Goal: Information Seeking & Learning: Check status

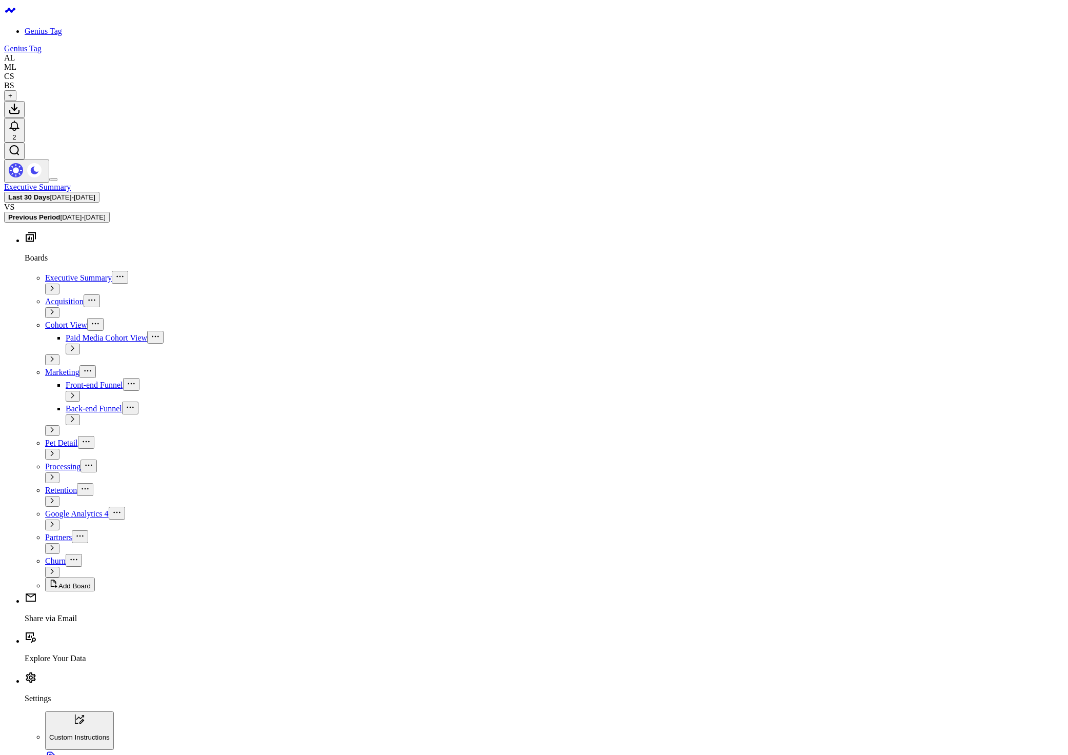
click at [52, 320] on span "Cohort View" at bounding box center [66, 324] width 42 height 9
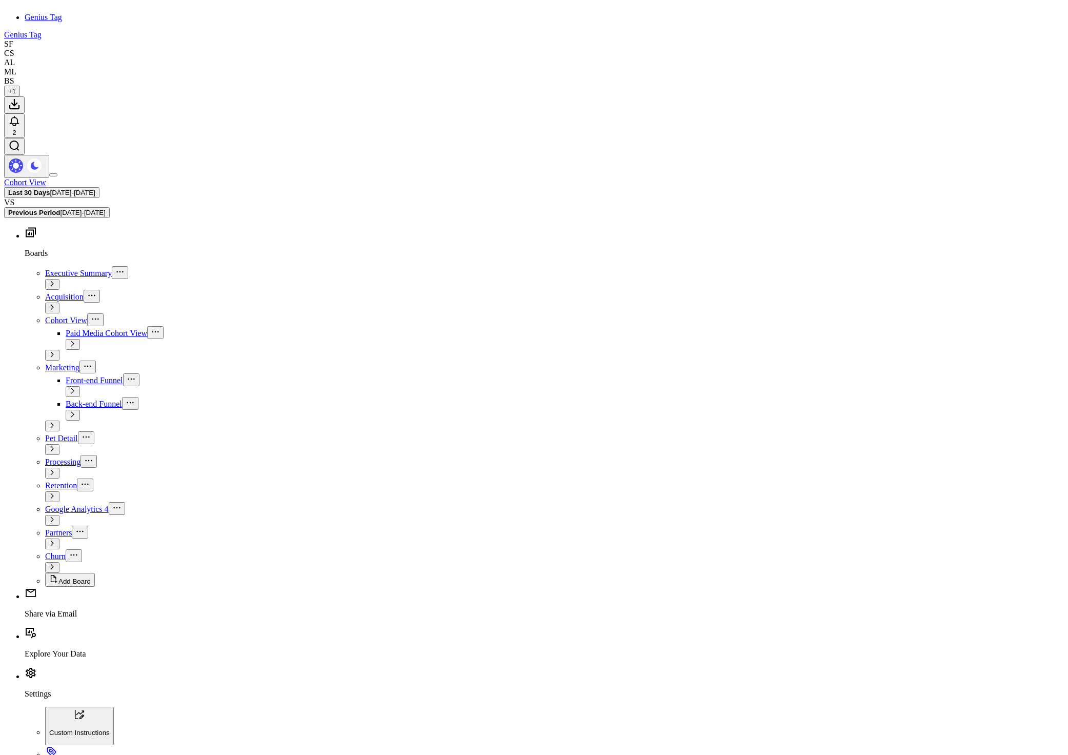
scroll to position [15, 0]
click at [414, 177] on div "Cohort View Last 30 Days [DATE] - [DATE] VS Previous Period [DATE] - [DATE]" at bounding box center [534, 197] width 1060 height 40
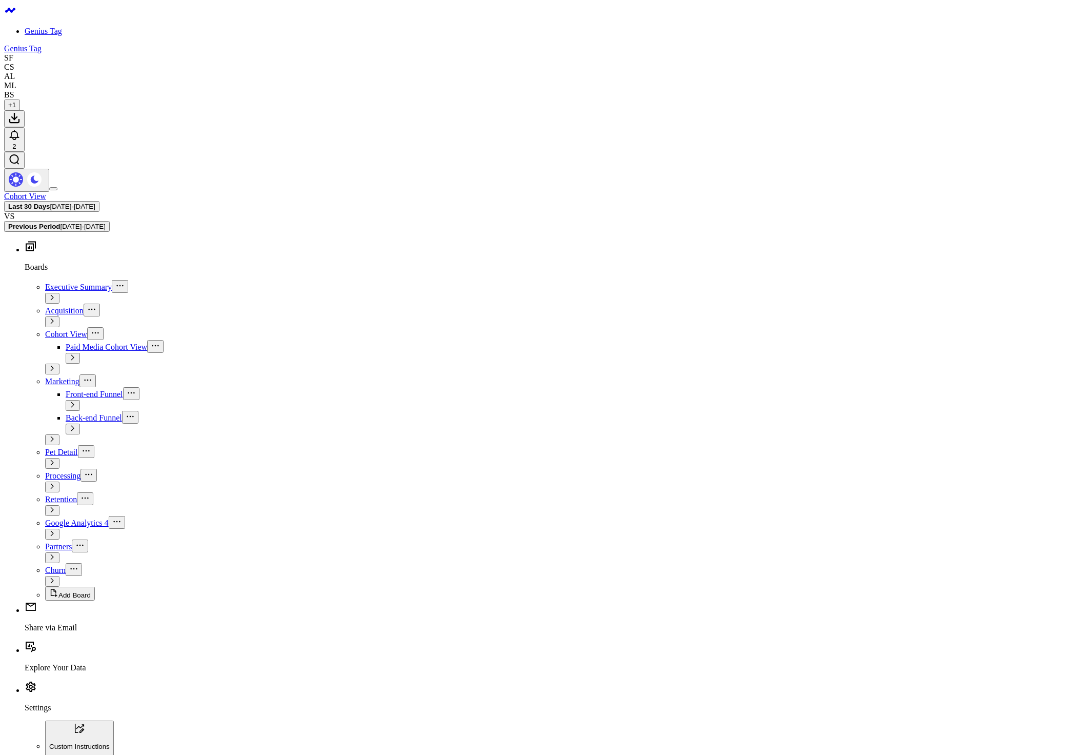
scroll to position [692, 0]
click at [95, 203] on span "[DATE] - [DATE]" at bounding box center [72, 207] width 45 height 8
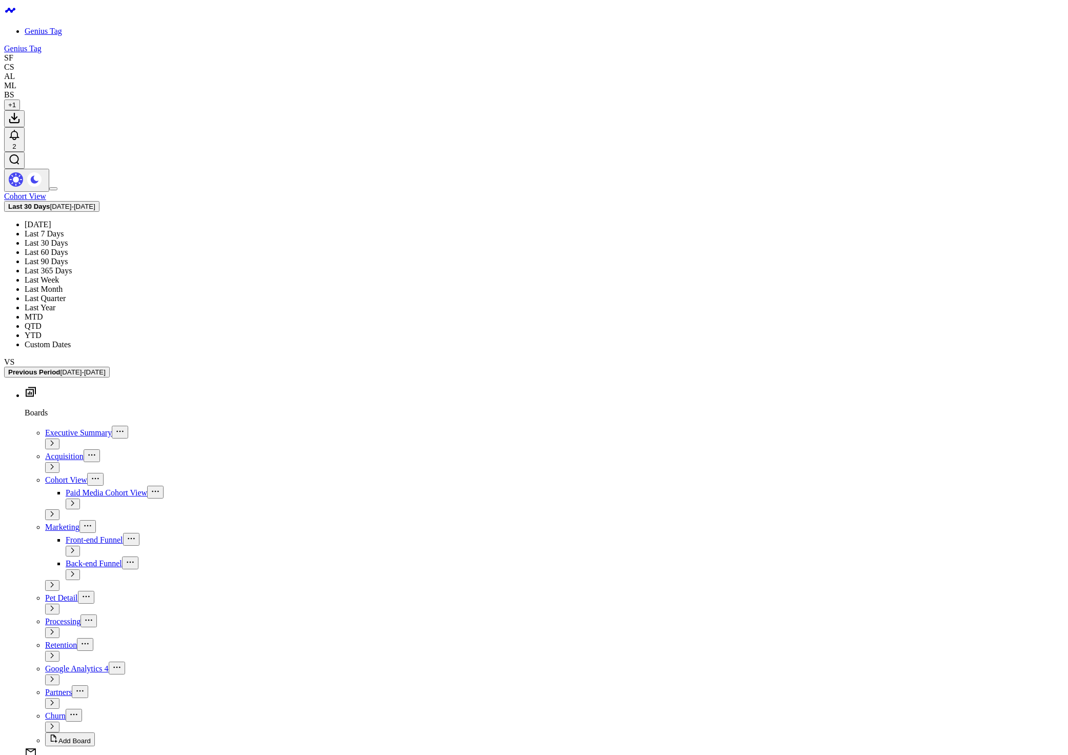
click at [68, 257] on link "Last 90 Days" at bounding box center [46, 261] width 43 height 9
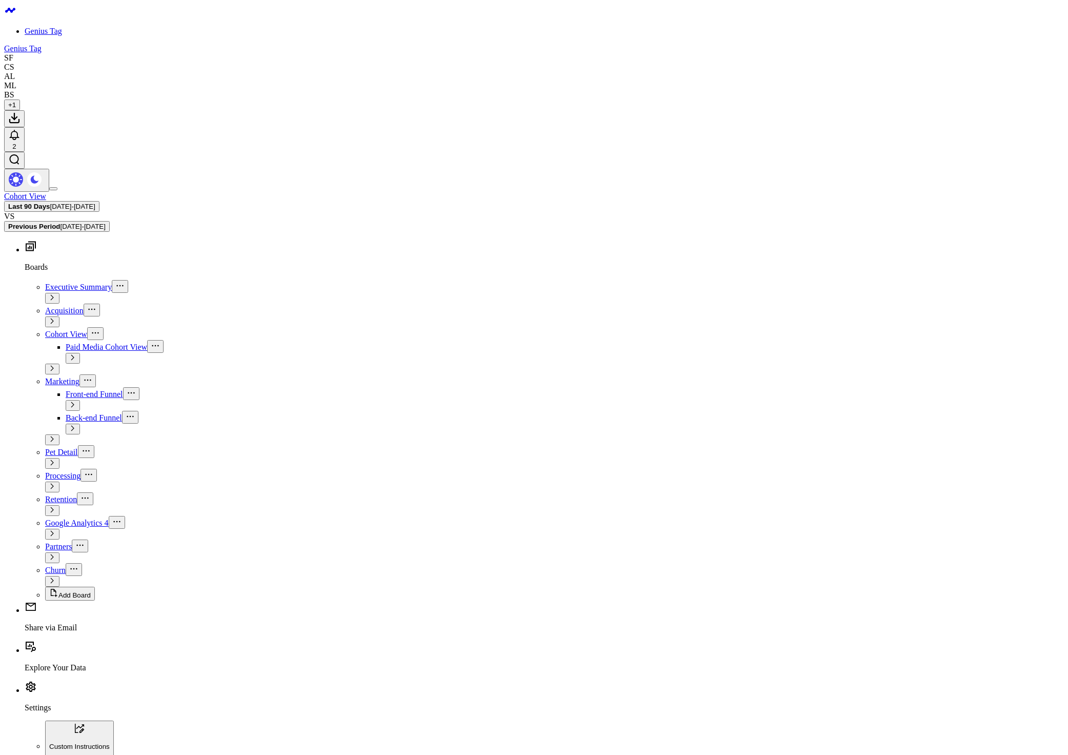
click at [105, 223] on span "[DATE] - [DATE]" at bounding box center [82, 227] width 45 height 8
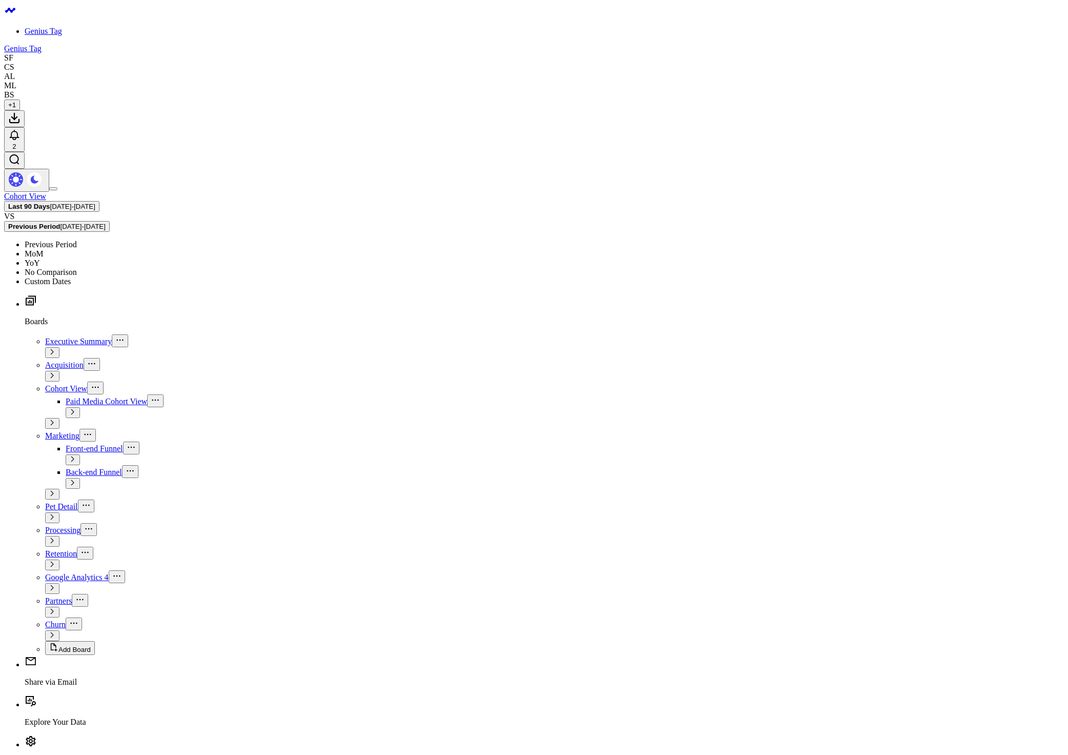
click at [77, 268] on link "No Comparison" at bounding box center [51, 272] width 52 height 9
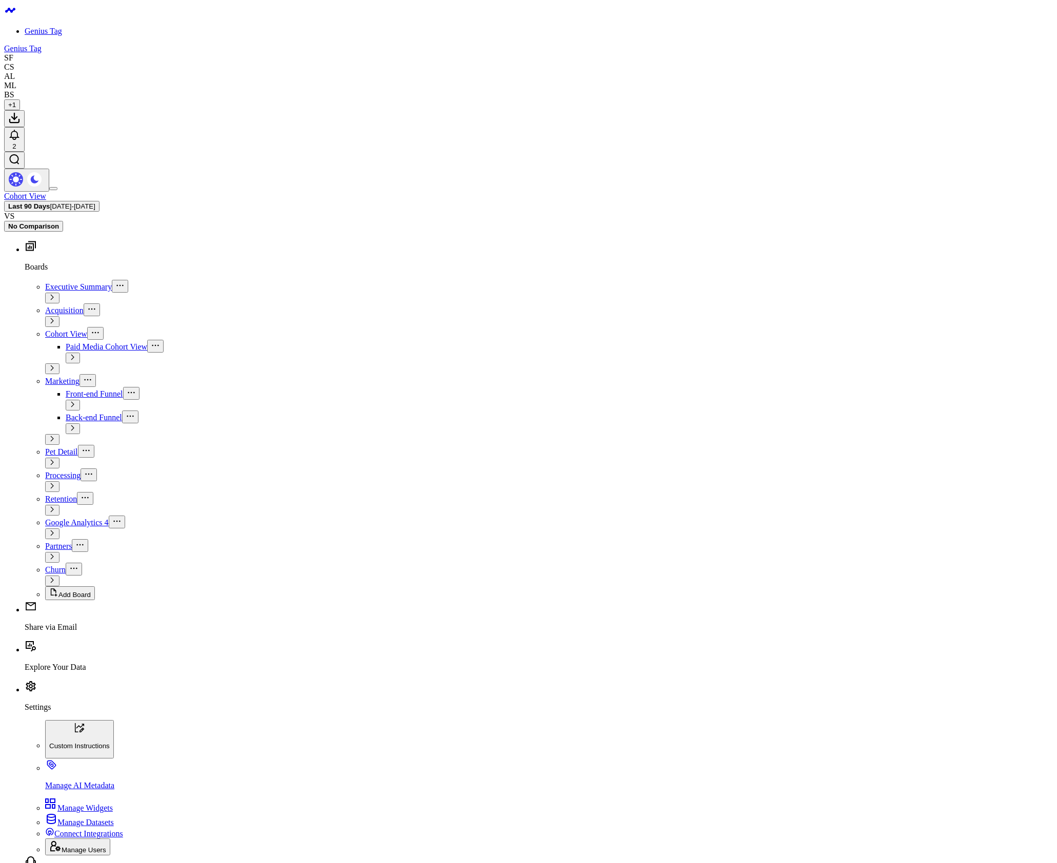
click at [69, 712] on link "Settings" at bounding box center [539, 698] width 1028 height 27
click at [85, 754] on span "Manage Users" at bounding box center [84, 850] width 45 height 8
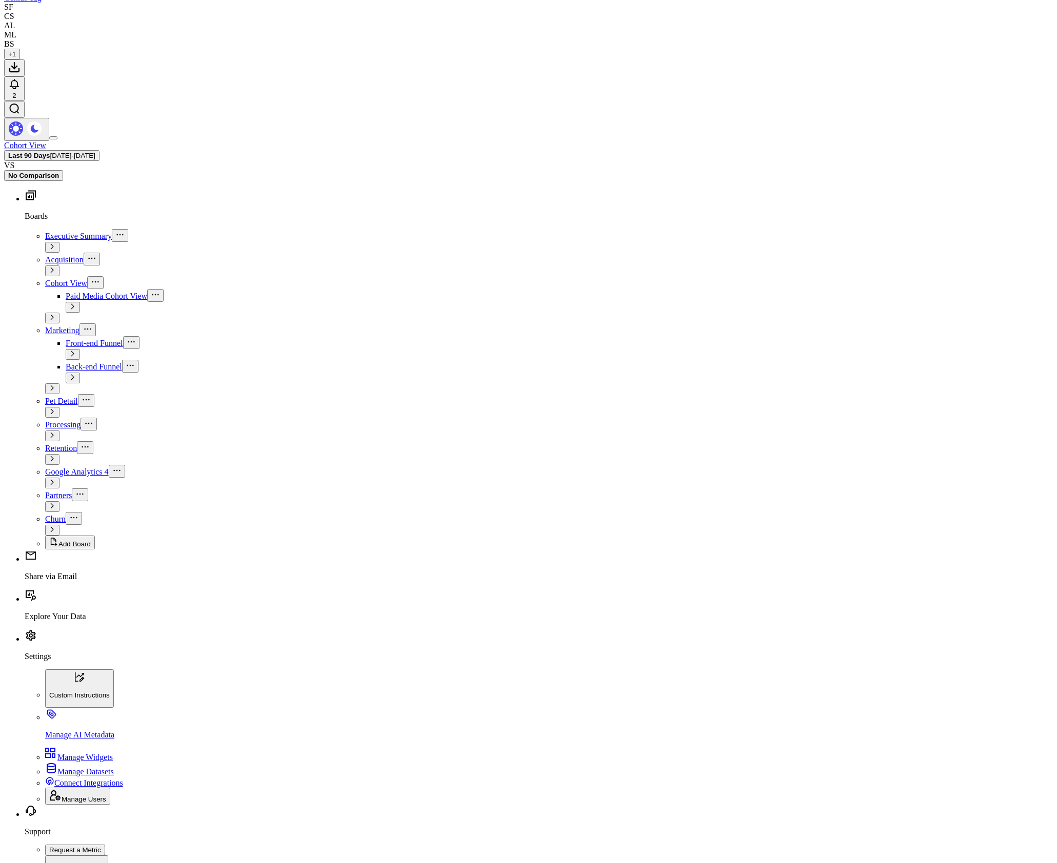
scroll to position [62, 0]
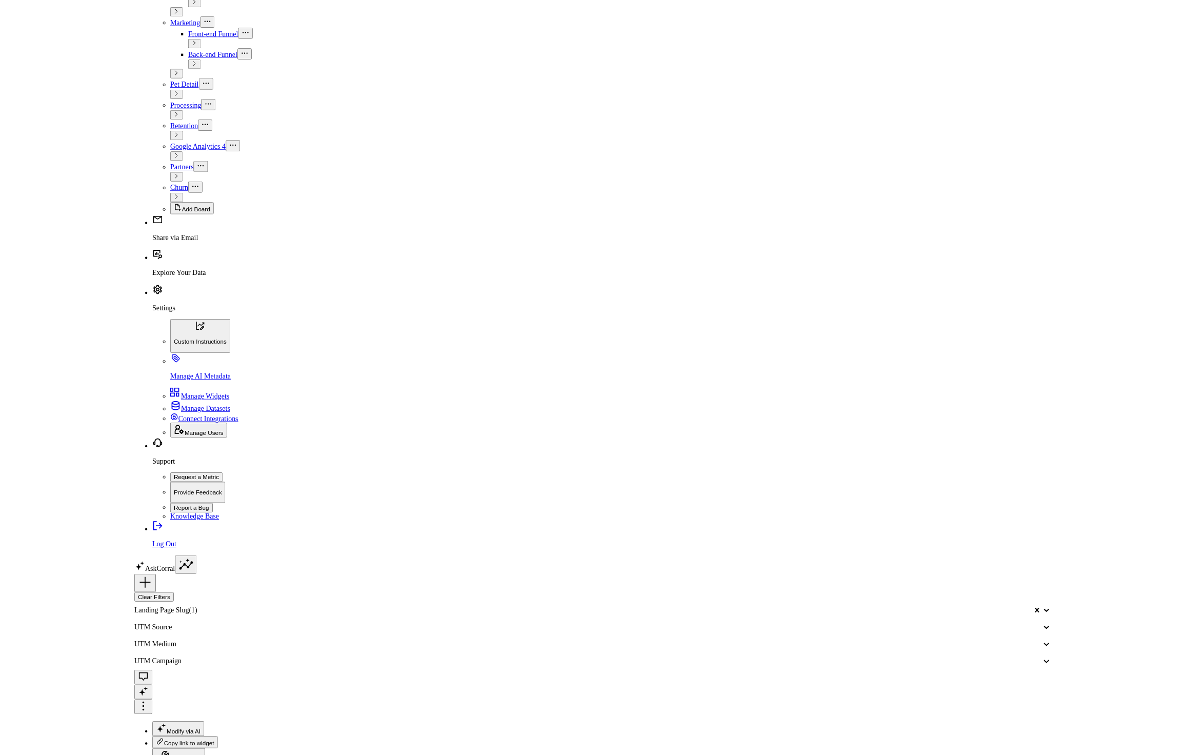
scroll to position [0, 0]
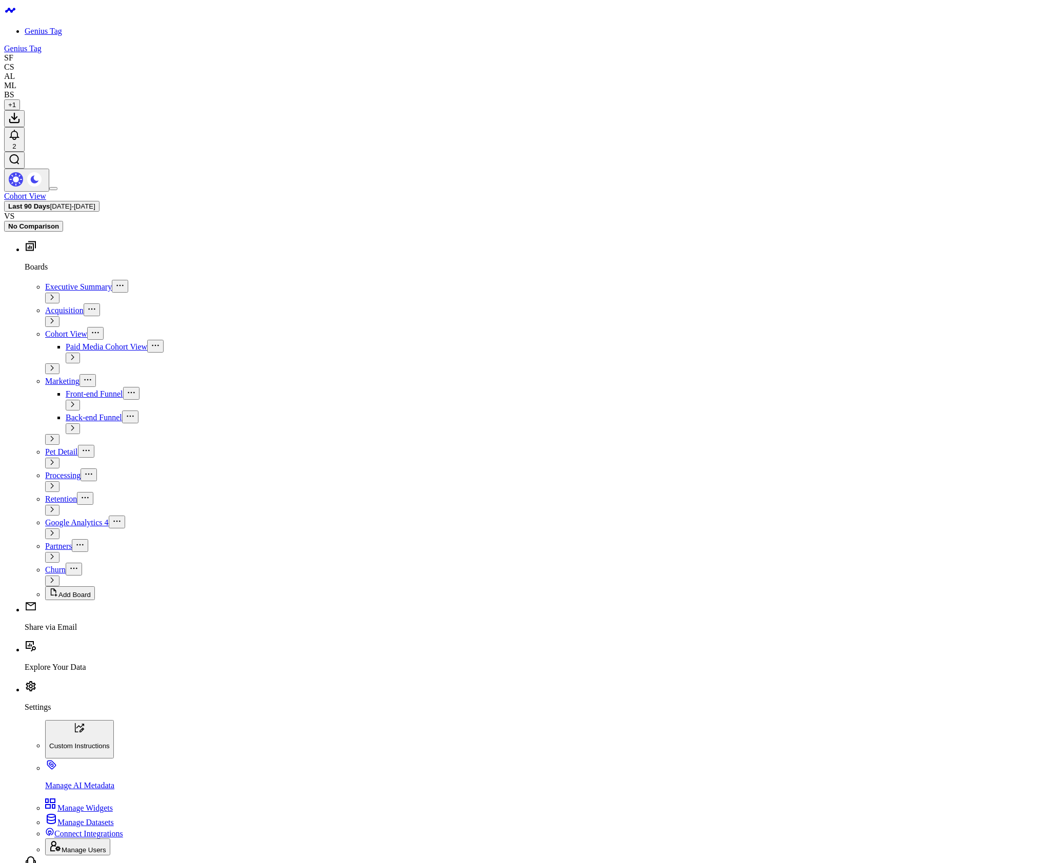
click at [55, 436] on icon at bounding box center [52, 439] width 6 height 6
click at [66, 390] on span "Front-end Funnel" at bounding box center [94, 394] width 57 height 9
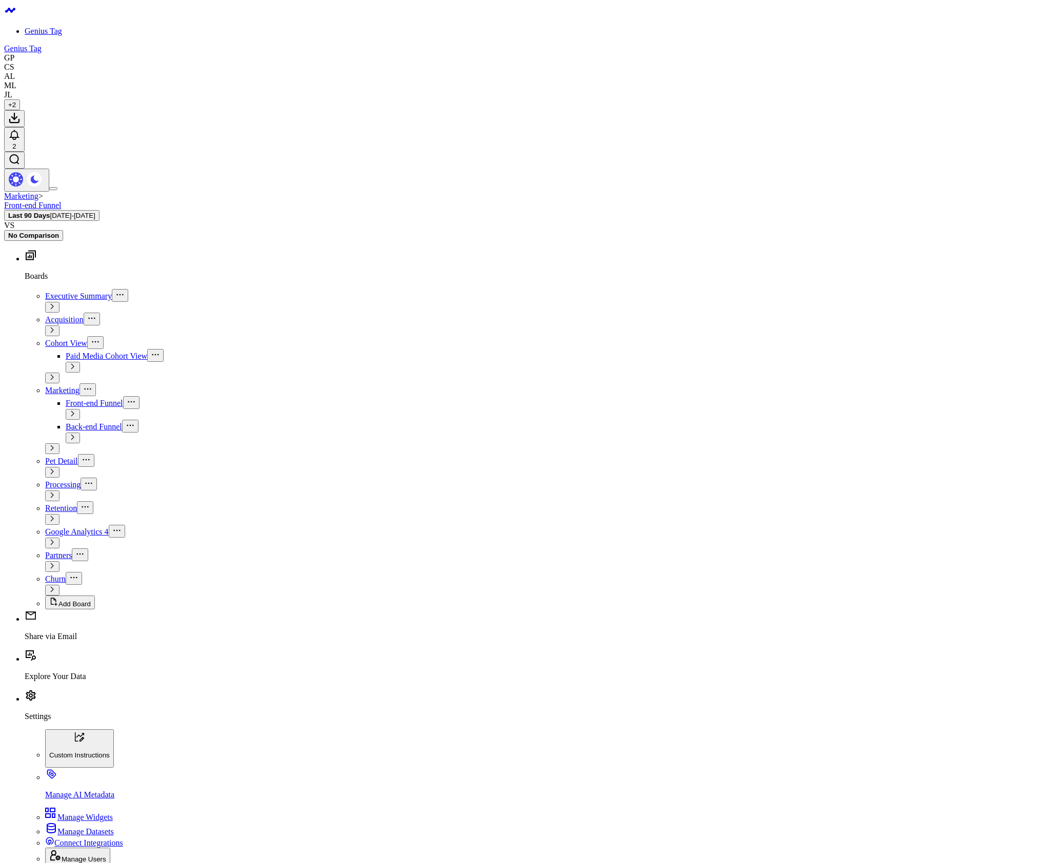
click at [95, 212] on span "[DATE] - [DATE]" at bounding box center [72, 216] width 45 height 8
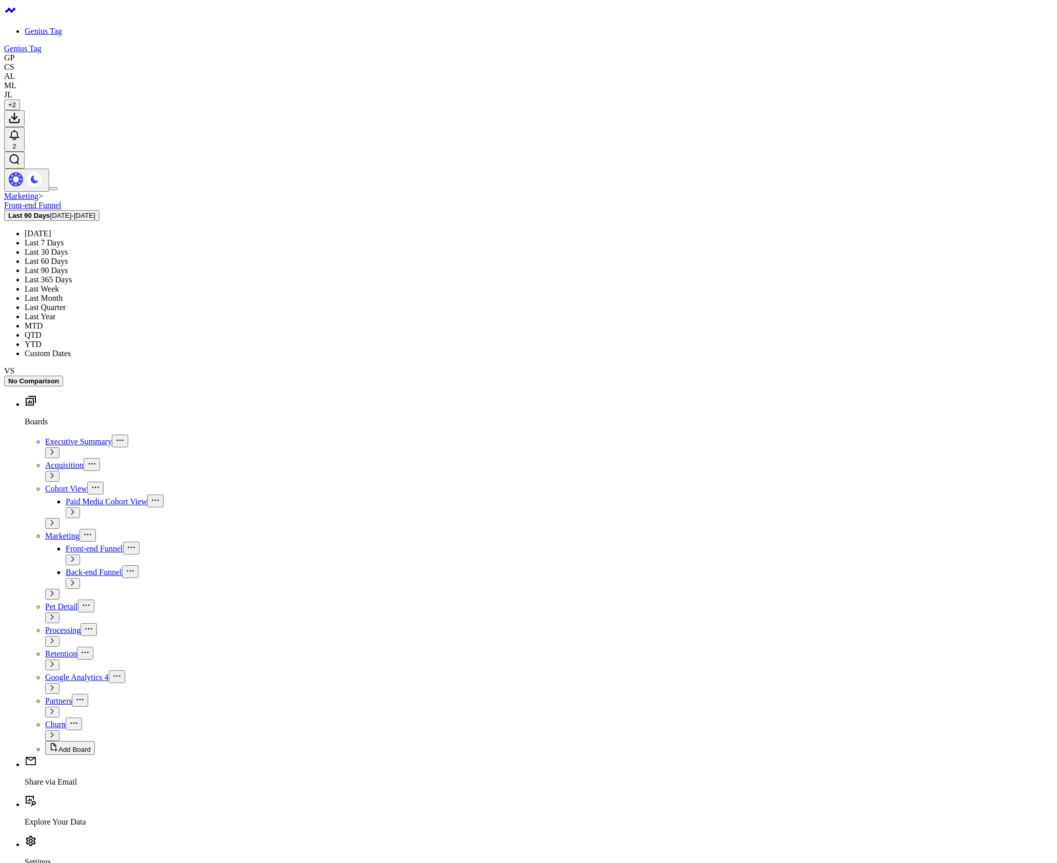
click at [51, 229] on link "[DATE]" at bounding box center [38, 233] width 27 height 9
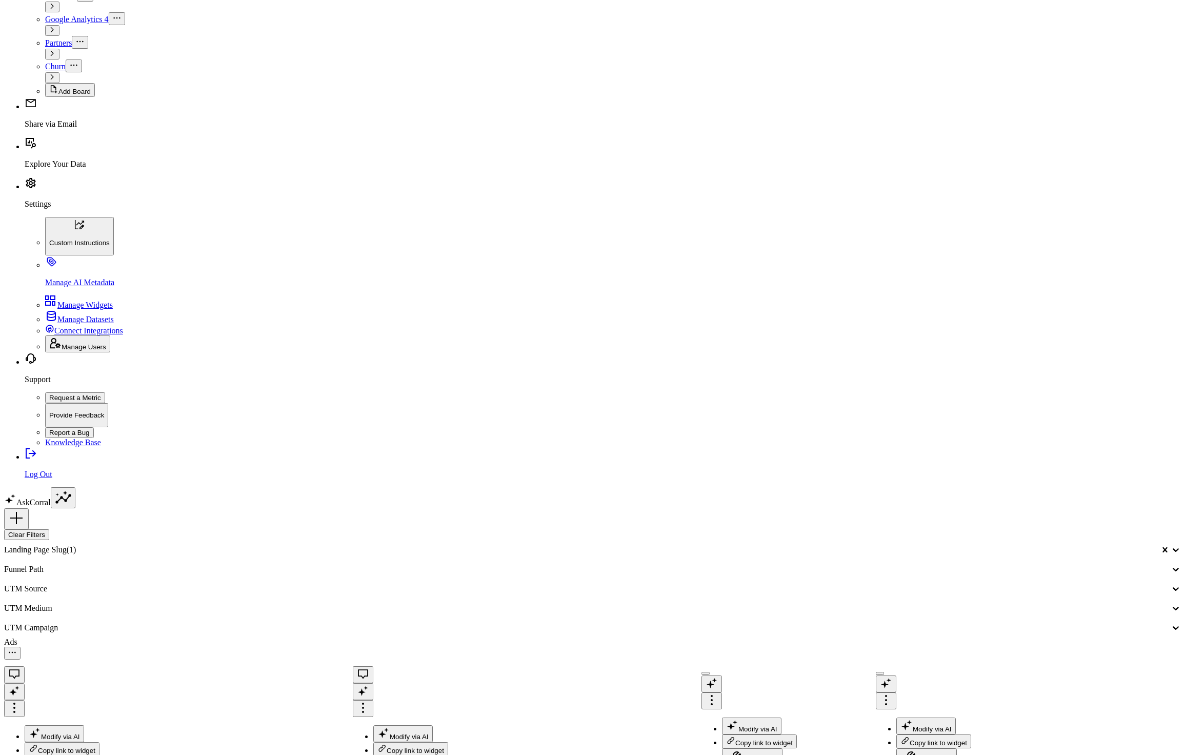
scroll to position [511, 0]
drag, startPoint x: 213, startPoint y: 598, endPoint x: 322, endPoint y: 607, distance: 109.6
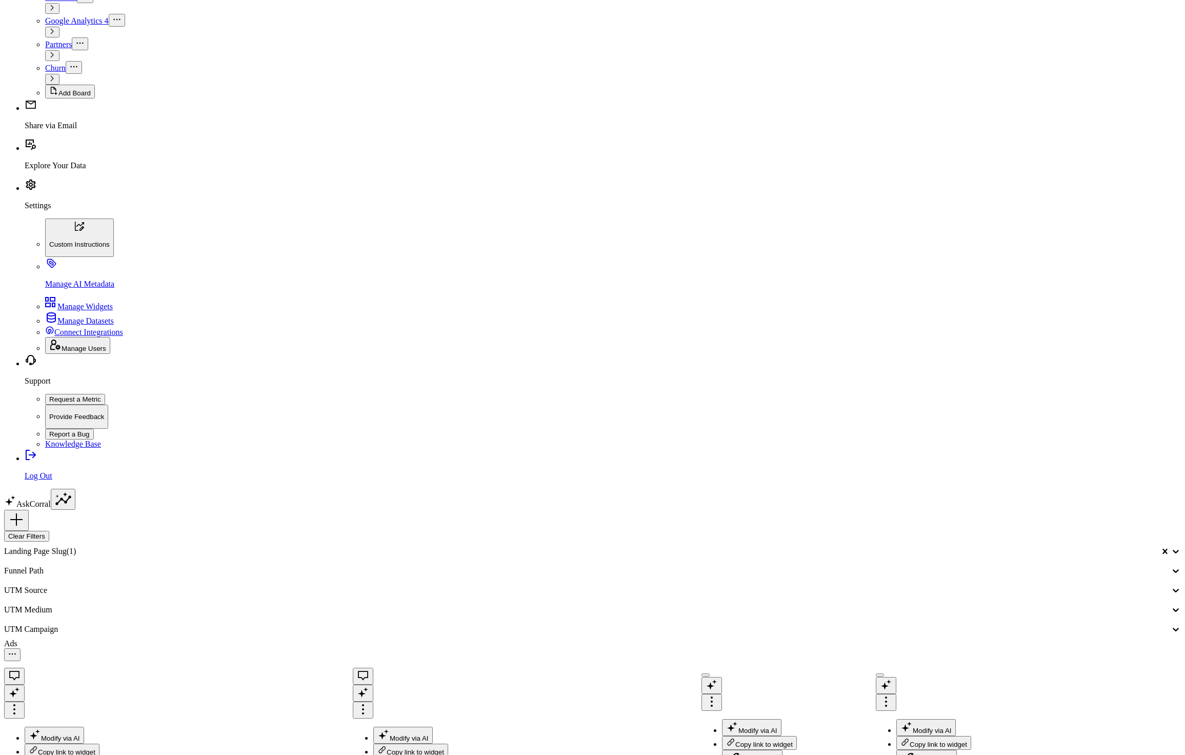
drag, startPoint x: 322, startPoint y: 605, endPoint x: 234, endPoint y: 594, distance: 88.9
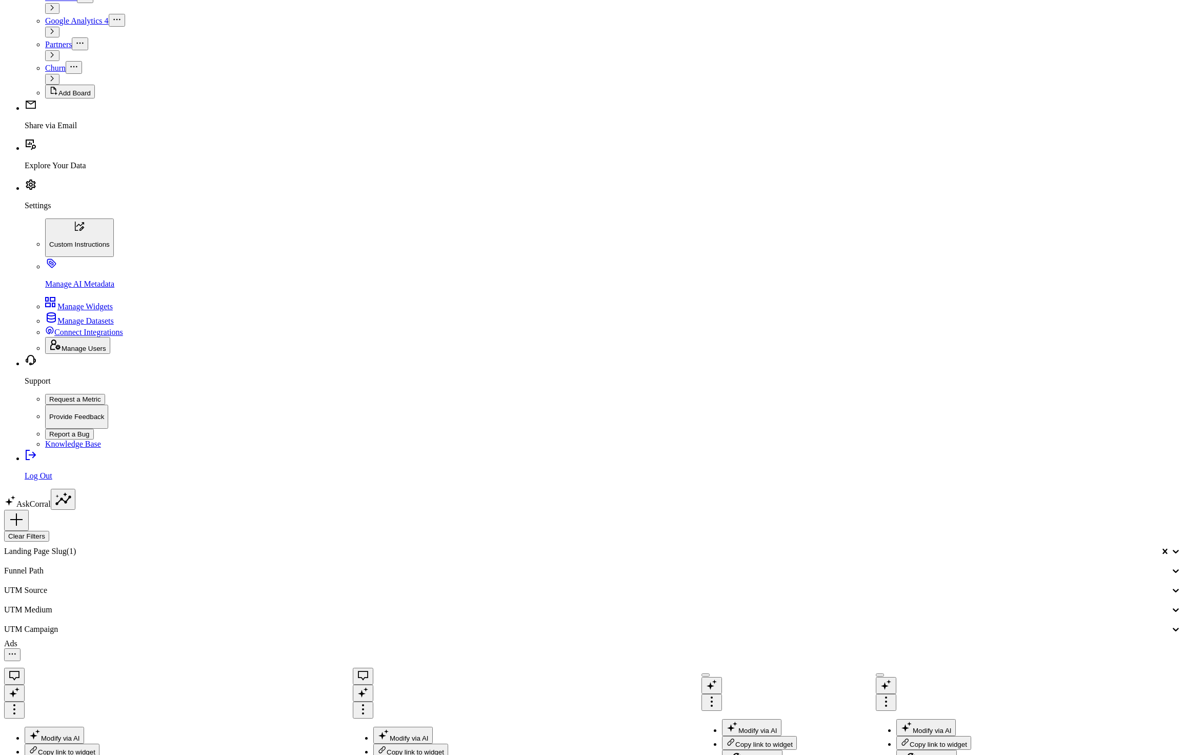
drag, startPoint x: 213, startPoint y: 595, endPoint x: 264, endPoint y: 597, distance: 50.8
drag, startPoint x: 210, startPoint y: 594, endPoint x: 322, endPoint y: 602, distance: 112.1
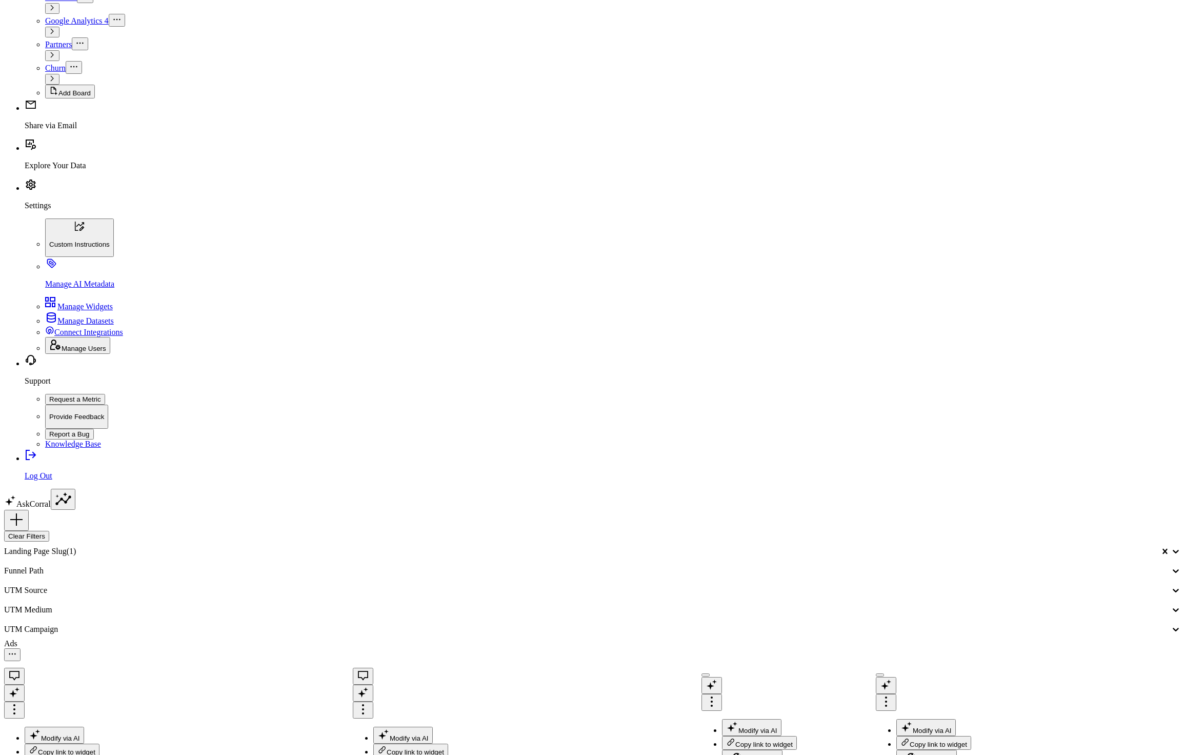
copy div "[URL][DOMAIN_NAME]"
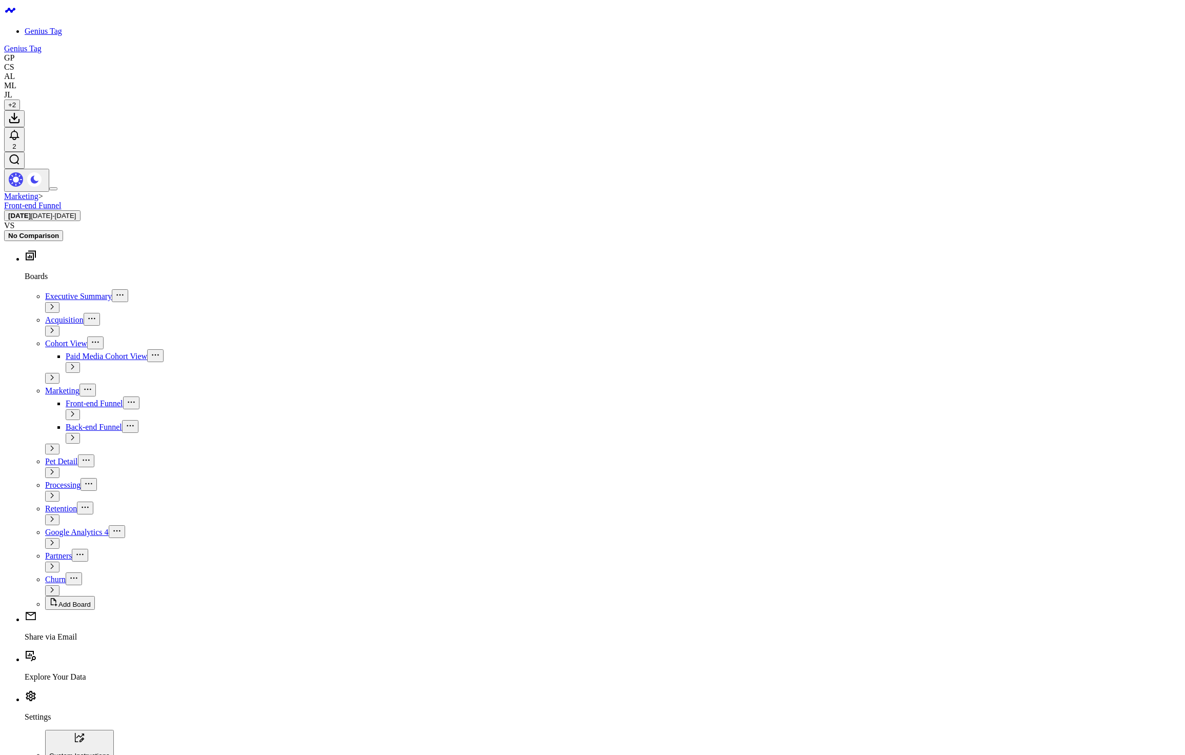
scroll to position [679, 0]
click at [371, 192] on div "Marketing > Front-end Funnel [DATE] [DATE] - [DATE] VS No Comparison" at bounding box center [592, 216] width 1177 height 49
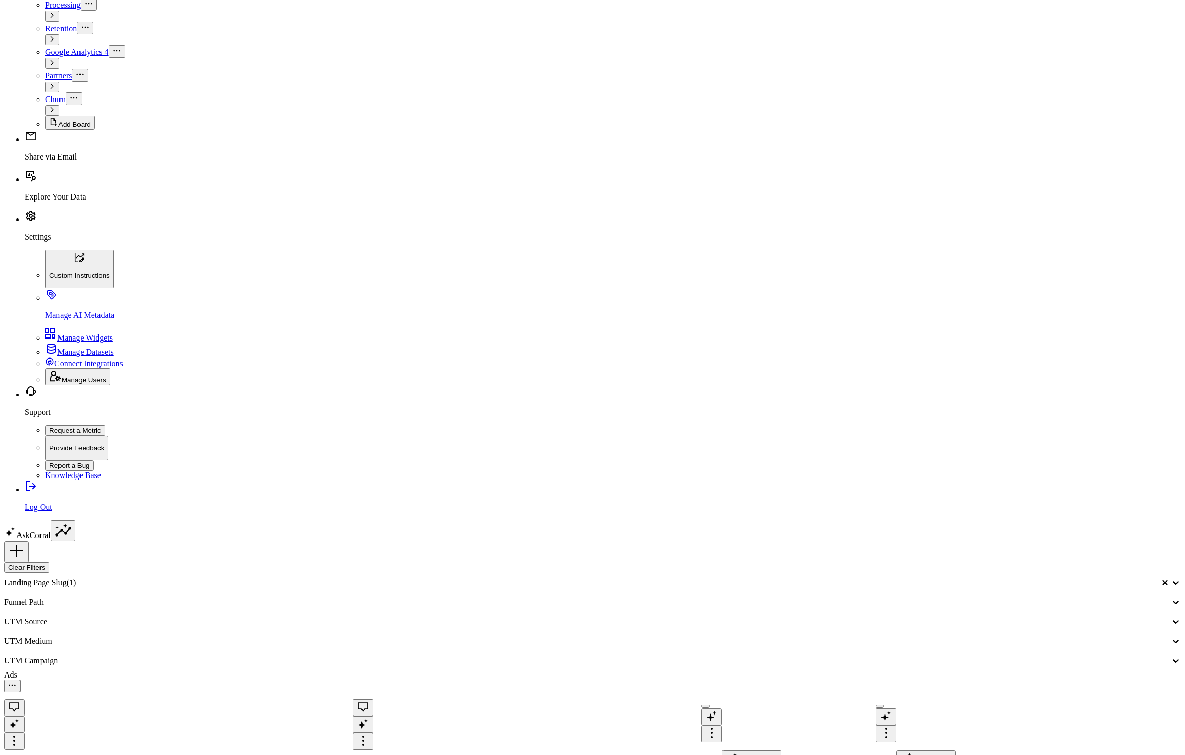
scroll to position [482, 0]
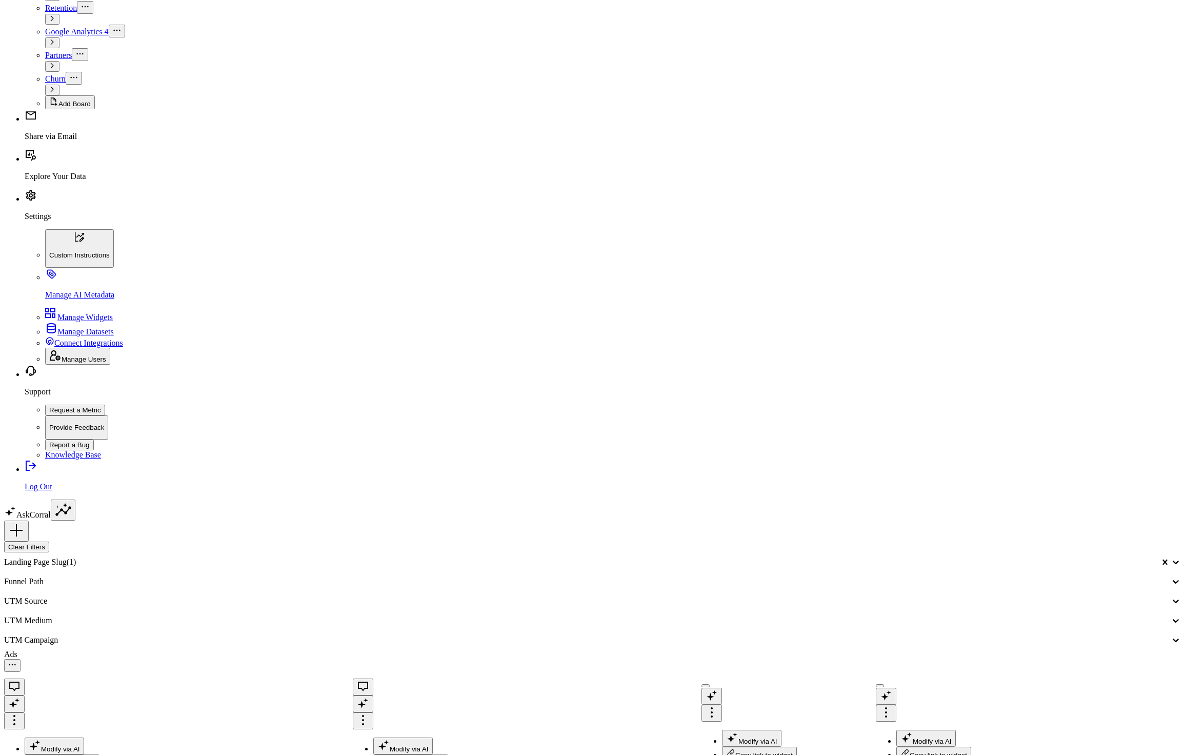
scroll to position [529, 0]
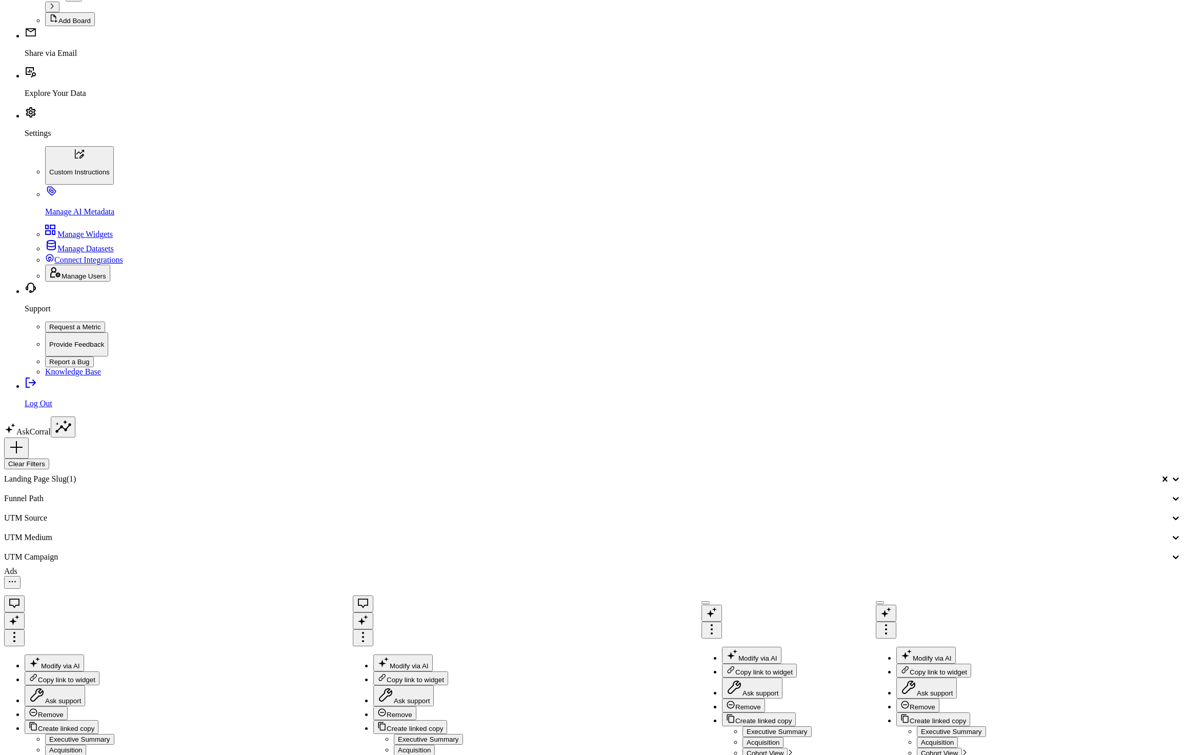
scroll to position [0, 0]
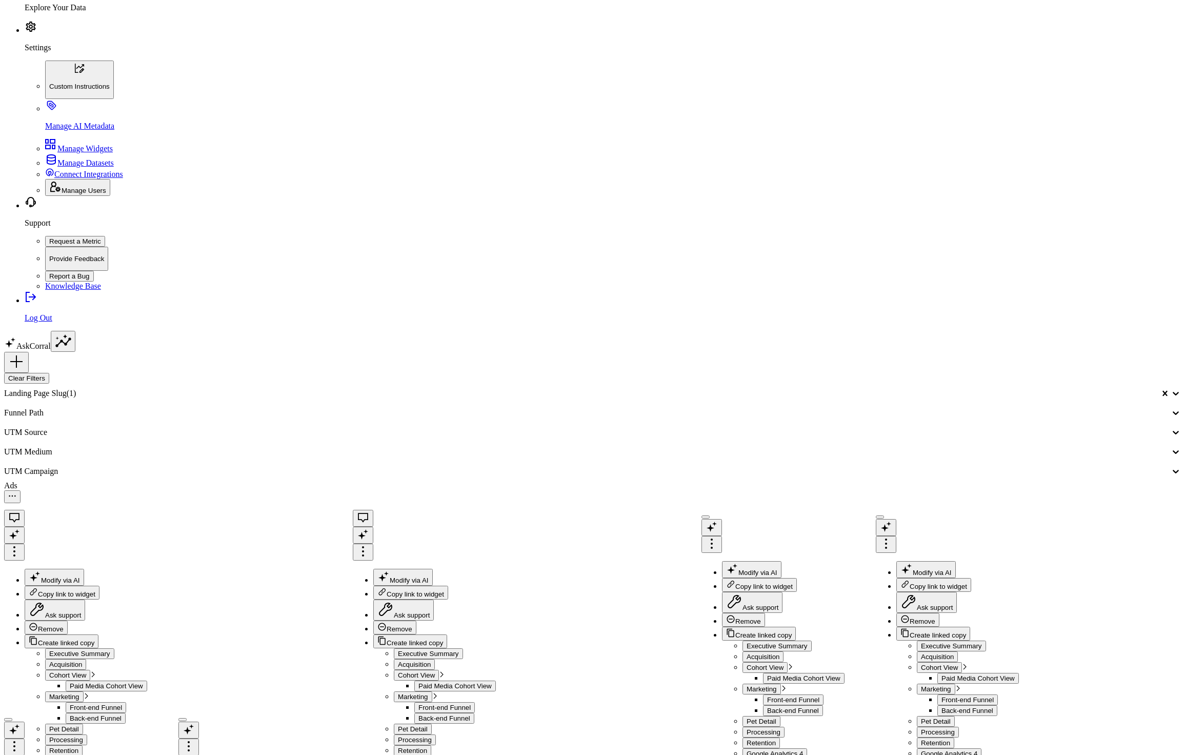
scroll to position [682, 0]
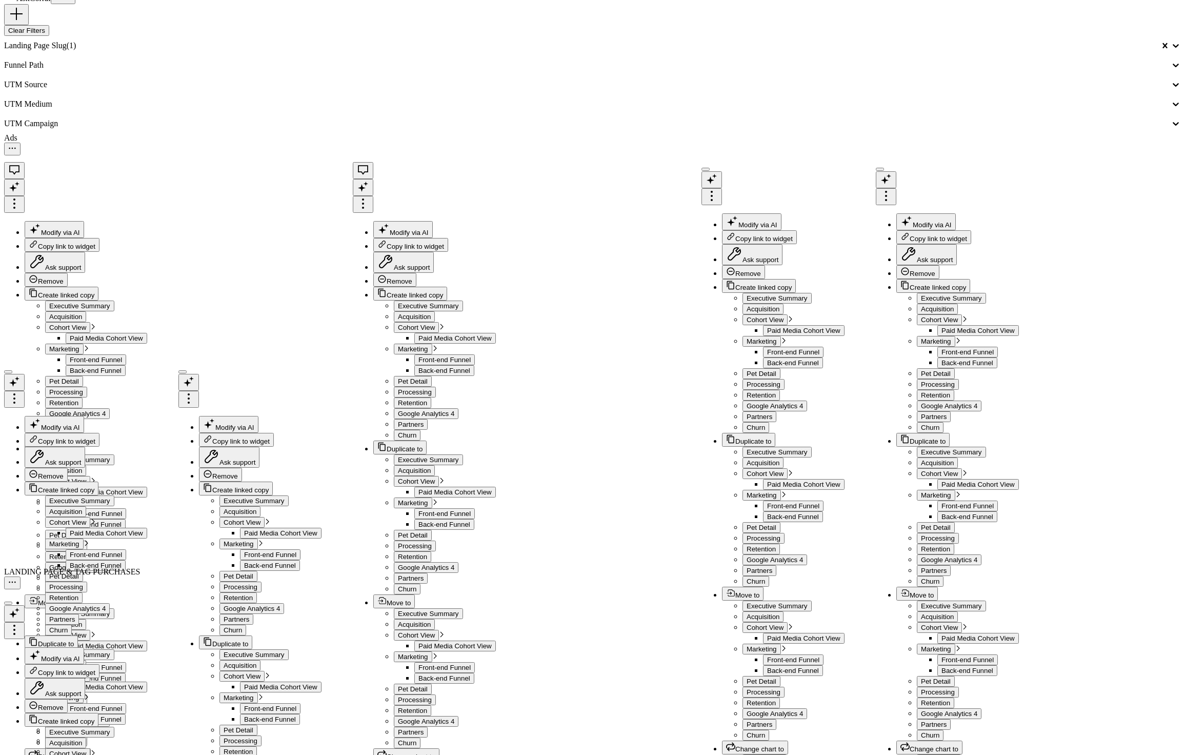
scroll to position [1103, 0]
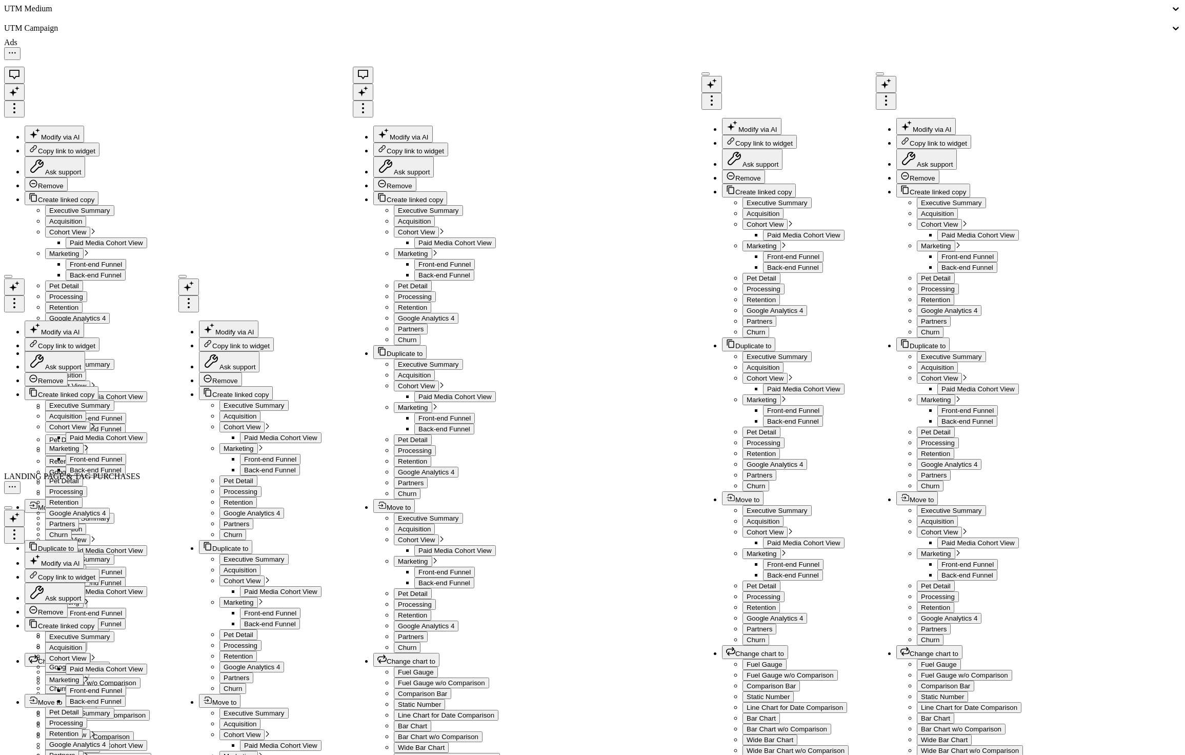
scroll to position [1113, 0]
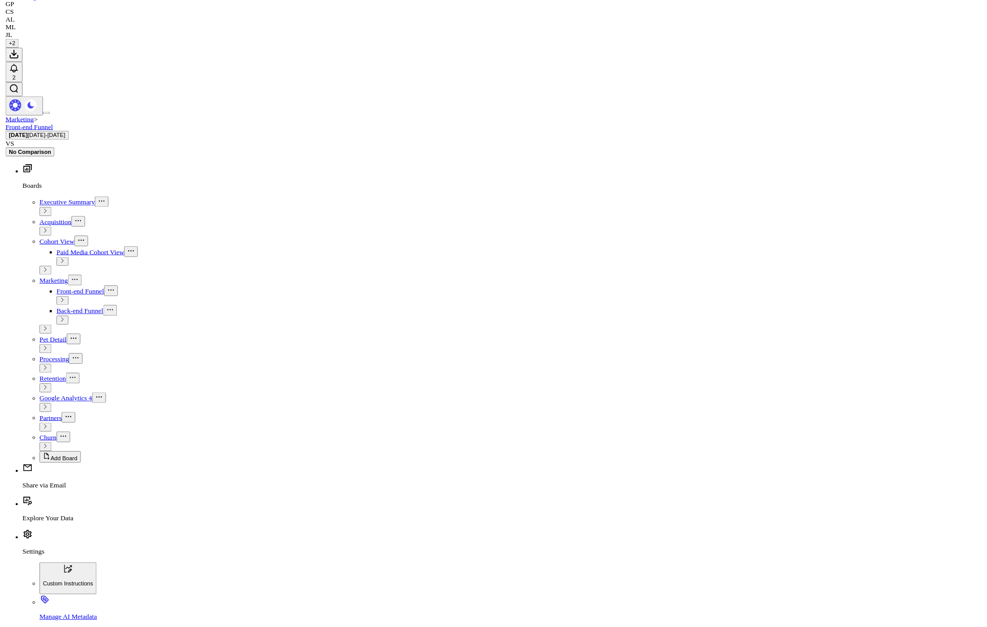
scroll to position [0, 0]
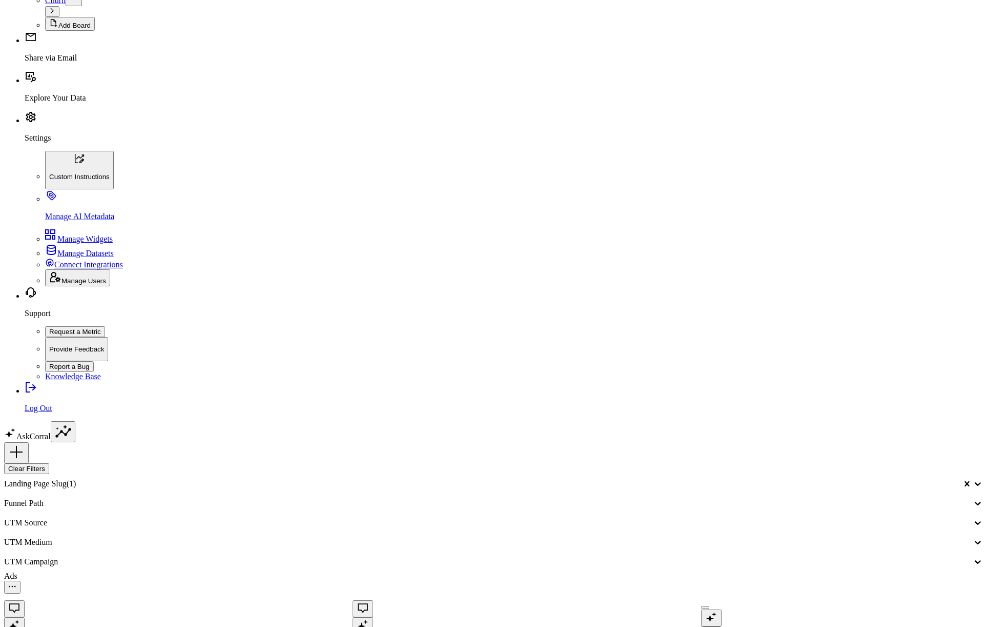
scroll to position [681, 0]
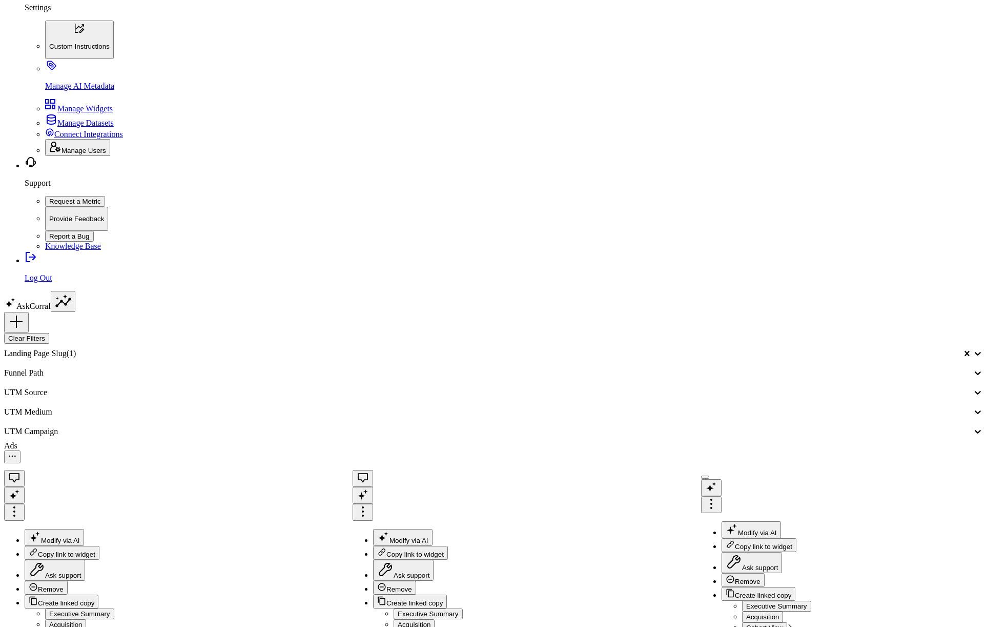
scroll to position [741, 0]
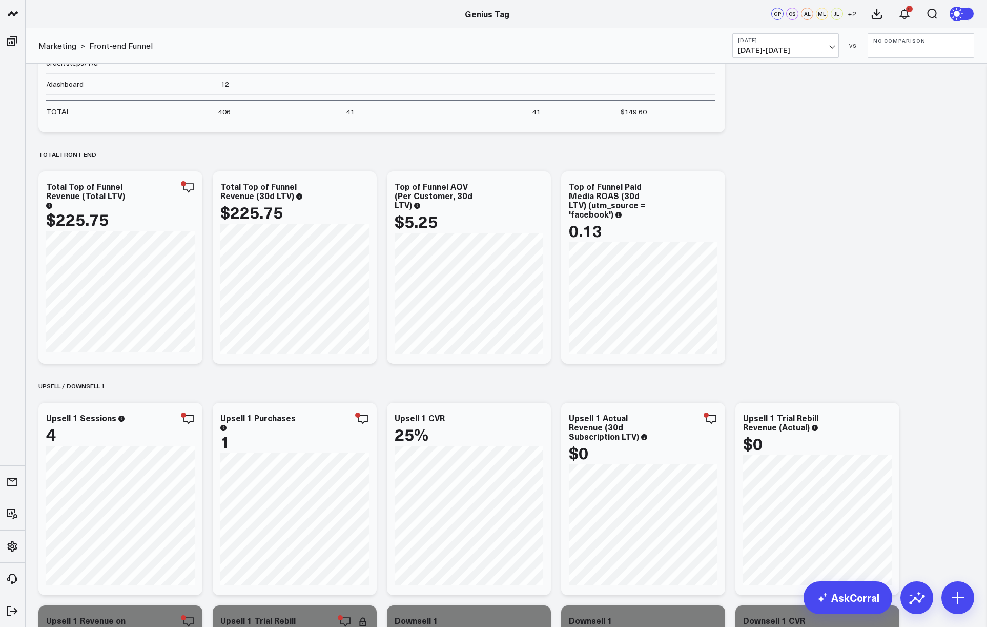
scroll to position [1276, 0]
